Goal: Task Accomplishment & Management: Manage account settings

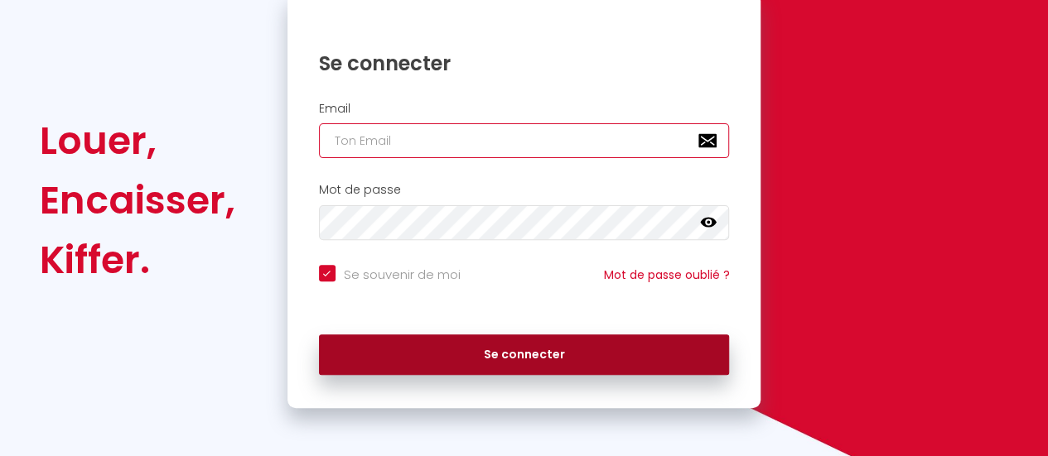
type input "[EMAIL_ADDRESS][DOMAIN_NAME]"
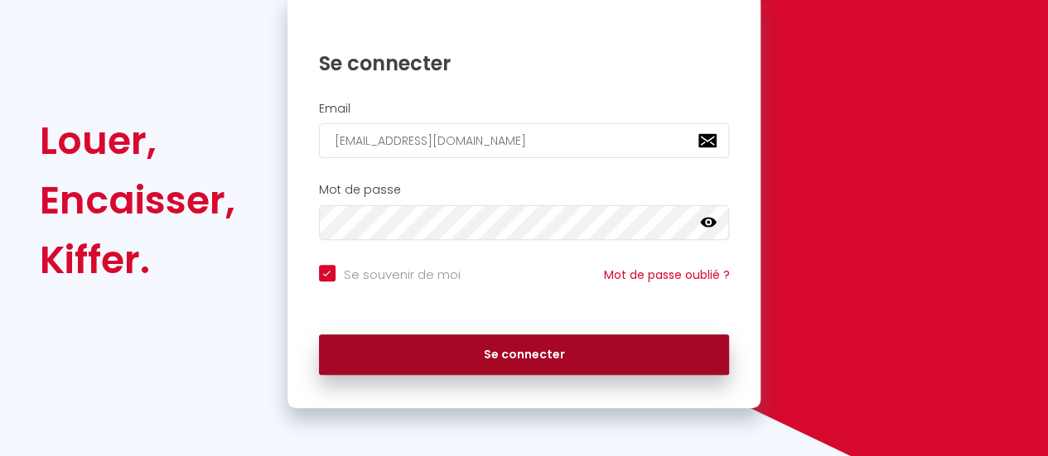
click at [520, 350] on button "Se connecter" at bounding box center [524, 355] width 411 height 41
checkbox input "true"
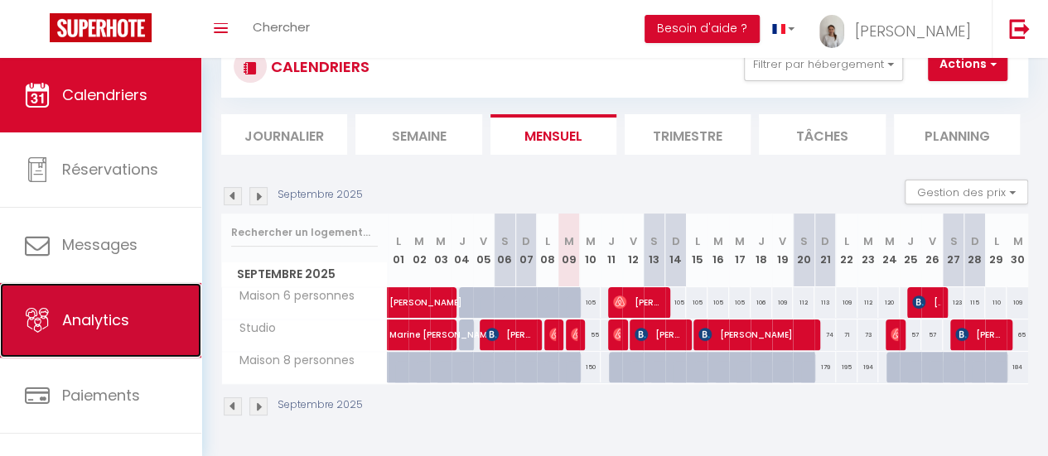
click at [86, 331] on link "Analytics" at bounding box center [100, 320] width 201 height 75
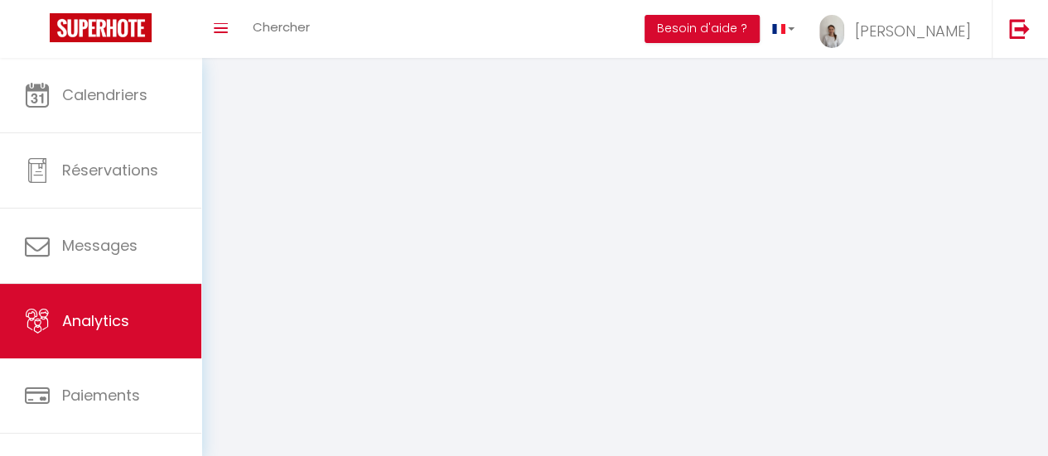
click at [86, 331] on link "Analytics" at bounding box center [100, 321] width 201 height 75
select select "2025"
select select "9"
